Goal: Download file/media

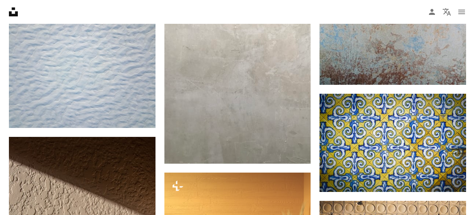
scroll to position [7946, 0]
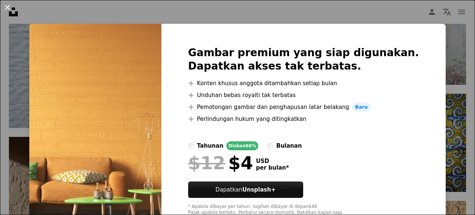
click at [8, 9] on button "An X shape" at bounding box center [7, 7] width 9 height 9
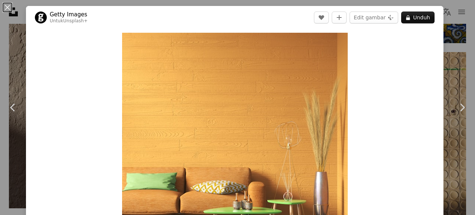
scroll to position [74, 0]
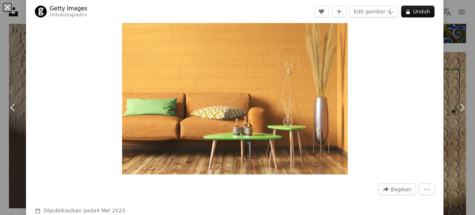
click at [8, 7] on button "An X shape" at bounding box center [7, 7] width 9 height 9
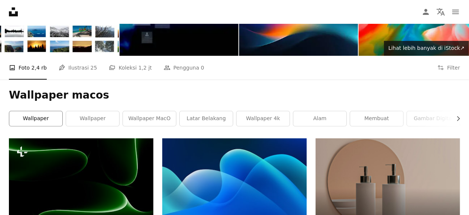
scroll to position [37, 0]
